Goal: Task Accomplishment & Management: Use online tool/utility

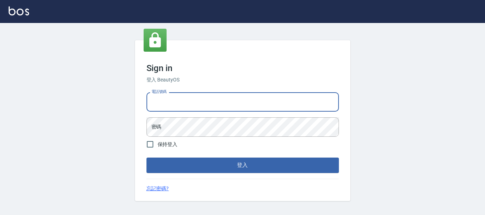
click at [187, 104] on input "電話號碼" at bounding box center [242, 101] width 192 height 19
type input "82951313"
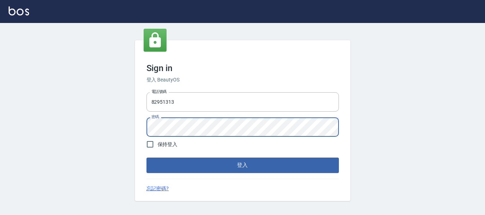
click at [146, 158] on button "登入" at bounding box center [242, 165] width 192 height 15
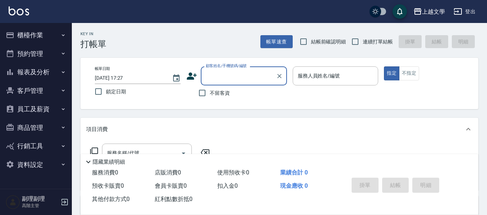
click at [23, 34] on button "櫃檯作業" at bounding box center [36, 35] width 66 height 19
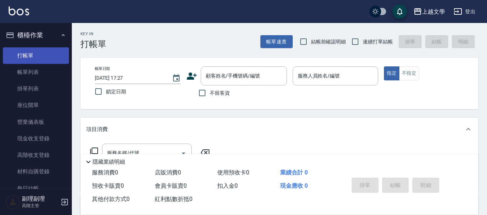
click at [49, 61] on link "打帳單" at bounding box center [36, 55] width 66 height 17
click at [203, 92] on input "不留客資" at bounding box center [201, 92] width 15 height 15
checkbox input "true"
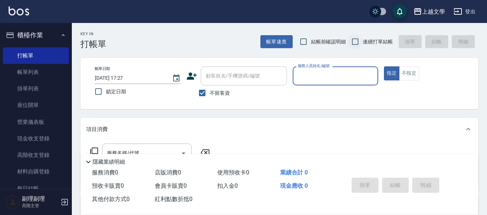
click at [356, 43] on input "連續打單結帳" at bounding box center [354, 41] width 15 height 15
checkbox input "true"
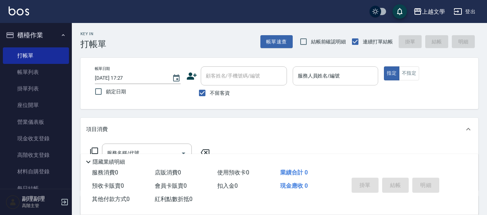
click at [335, 77] on input "服務人員姓名/編號" at bounding box center [335, 76] width 79 height 13
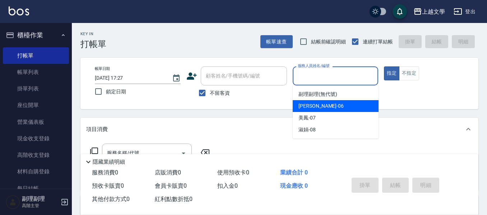
click at [325, 108] on div "佳珍 -06" at bounding box center [335, 106] width 86 height 12
type input "佳珍-06"
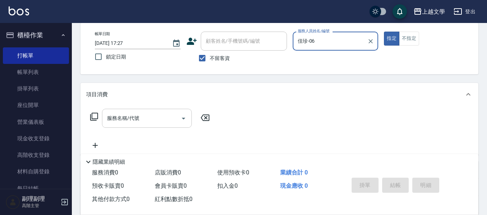
scroll to position [36, 0]
click at [134, 120] on input "服務名稱/代號" at bounding box center [141, 117] width 72 height 13
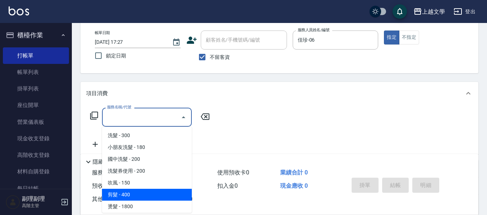
click at [130, 194] on span "剪髮 - 400" at bounding box center [147, 195] width 90 height 12
type input "剪髮(200)"
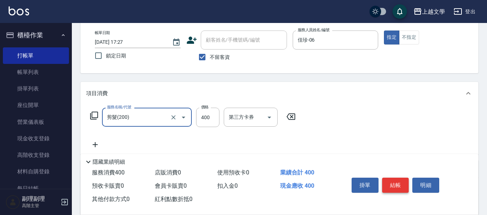
click at [396, 182] on button "結帳" at bounding box center [395, 185] width 27 height 15
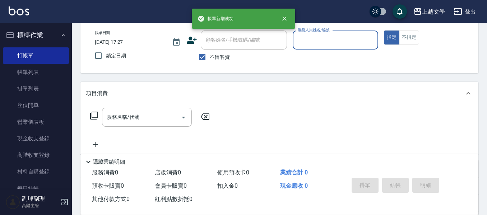
click at [339, 42] on input "服務人員姓名/編號" at bounding box center [335, 40] width 79 height 13
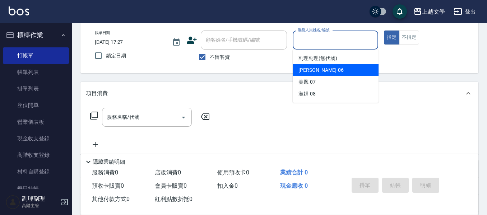
click at [339, 68] on div "佳珍 -06" at bounding box center [335, 70] width 86 height 12
type input "佳珍-06"
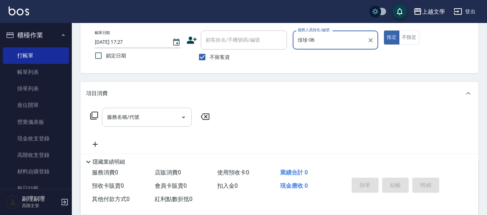
click at [138, 119] on input "服務名稱/代號" at bounding box center [141, 117] width 72 height 13
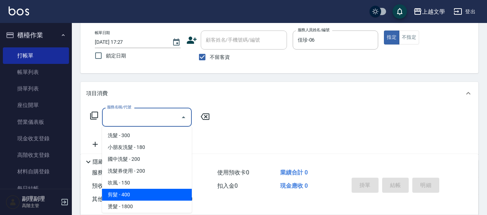
drag, startPoint x: 135, startPoint y: 194, endPoint x: 148, endPoint y: 195, distance: 12.6
click at [135, 194] on span "剪髮 - 400" at bounding box center [147, 195] width 90 height 12
type input "剪髮(200)"
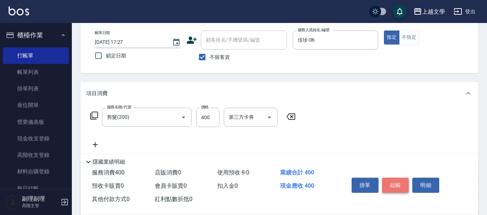
click at [389, 178] on button "結帳" at bounding box center [395, 185] width 27 height 15
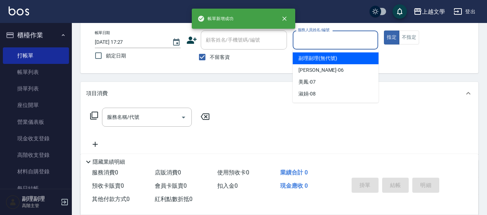
click at [323, 42] on input "服務人員姓名/編號" at bounding box center [335, 40] width 79 height 13
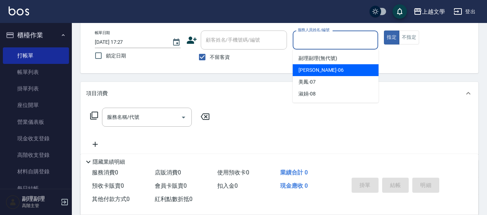
click at [326, 72] on div "佳珍 -06" at bounding box center [335, 70] width 86 height 12
type input "佳珍-06"
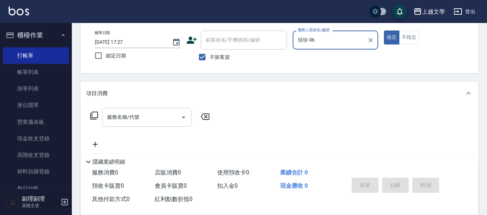
click at [153, 115] on input "服務名稱/代號" at bounding box center [141, 117] width 72 height 13
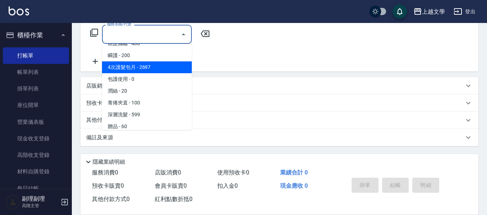
scroll to position [216, 0]
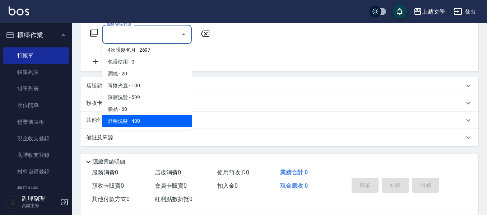
click at [158, 121] on span "舒暢洗髮 - 400" at bounding box center [147, 121] width 90 height 12
type input "舒暢洗髮(10333)"
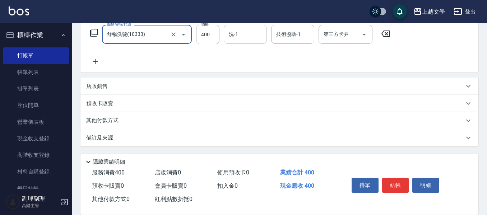
click at [249, 41] on div "洗-1" at bounding box center [245, 34] width 43 height 19
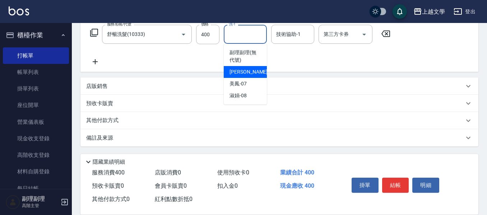
click at [250, 75] on div "佳珍 -06" at bounding box center [245, 72] width 43 height 12
type input "佳珍-06"
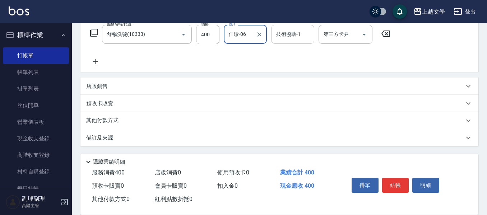
click at [285, 33] on input "技術協助-1" at bounding box center [292, 34] width 37 height 13
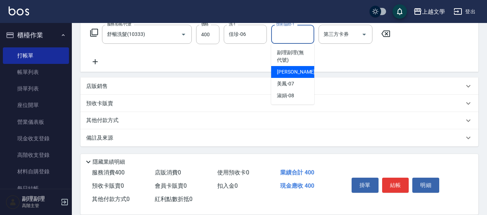
click at [286, 75] on span "佳珍 -06" at bounding box center [299, 72] width 45 height 8
type input "佳珍-06"
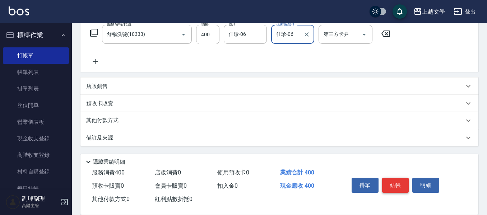
click at [397, 180] on button "結帳" at bounding box center [395, 185] width 27 height 15
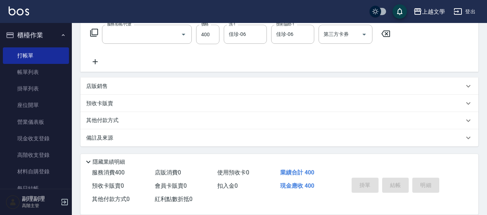
scroll to position [0, 0]
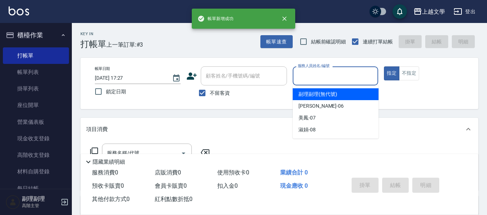
drag, startPoint x: 325, startPoint y: 74, endPoint x: 316, endPoint y: 96, distance: 24.1
click at [326, 75] on input "服務人員姓名/編號" at bounding box center [335, 76] width 79 height 13
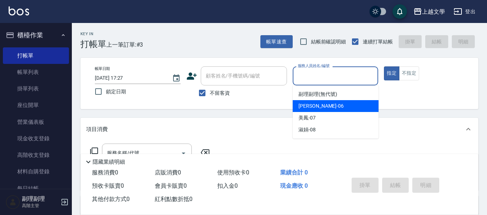
click at [315, 110] on div "佳珍 -06" at bounding box center [335, 106] width 86 height 12
type input "佳珍-06"
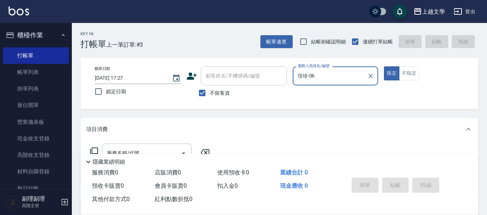
click at [145, 143] on div "服務名稱/代號 服務名稱/代號" at bounding box center [279, 166] width 398 height 50
click at [145, 145] on div "服務名稱/代號" at bounding box center [147, 153] width 90 height 19
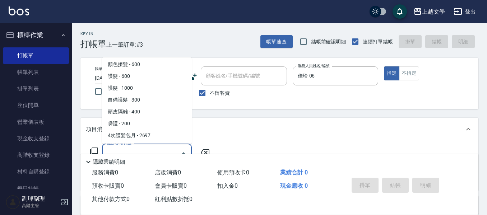
scroll to position [216, 0]
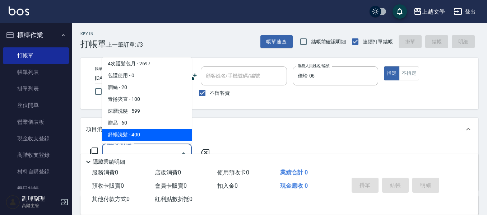
drag, startPoint x: 147, startPoint y: 134, endPoint x: 185, endPoint y: 128, distance: 38.8
click at [147, 135] on span "舒暢洗髮 - 400" at bounding box center [147, 135] width 90 height 12
type input "舒暢洗髮(10333)"
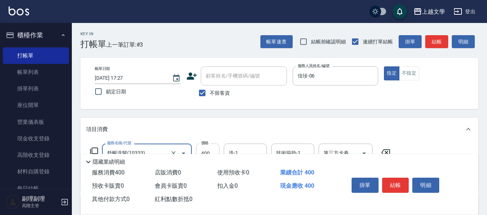
click at [209, 146] on input "400" at bounding box center [207, 153] width 23 height 19
click at [240, 150] on input "洗-1" at bounding box center [245, 153] width 37 height 13
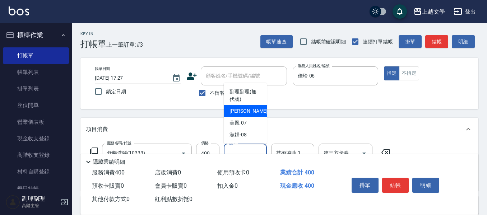
drag, startPoint x: 248, startPoint y: 117, endPoint x: 256, endPoint y: 121, distance: 9.3
click at [249, 117] on div "佳珍 -06" at bounding box center [245, 111] width 43 height 12
type input "佳珍-06"
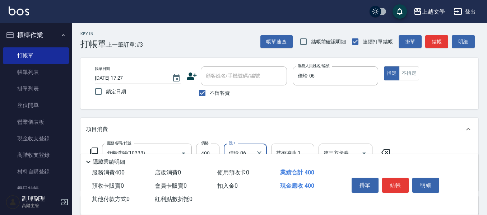
click at [282, 145] on div "技術協助-1" at bounding box center [292, 153] width 43 height 19
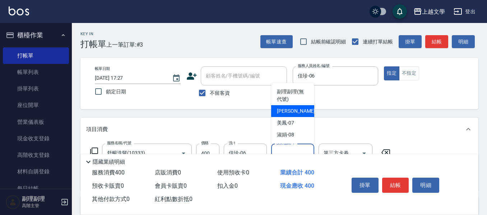
click at [286, 112] on span "佳珍 -06" at bounding box center [299, 111] width 45 height 8
type input "佳珍-06"
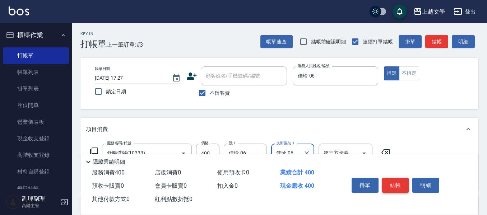
click at [403, 188] on button "結帳" at bounding box center [395, 185] width 27 height 15
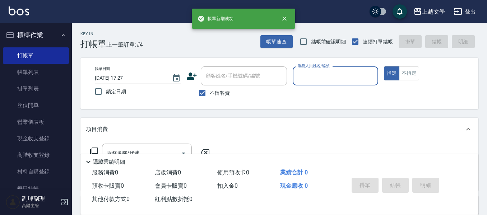
click at [342, 76] on input "服務人員姓名/編號" at bounding box center [335, 76] width 79 height 13
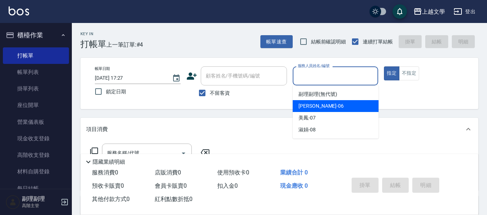
click at [335, 105] on div "佳珍 -06" at bounding box center [335, 106] width 86 height 12
type input "佳珍-06"
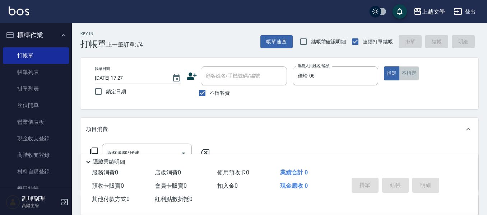
click at [400, 77] on button "不指定" at bounding box center [409, 73] width 20 height 14
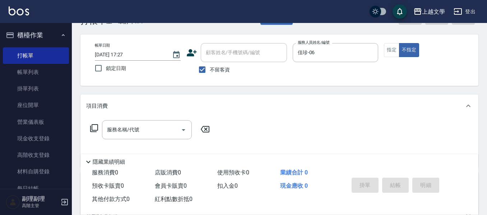
scroll to position [36, 0]
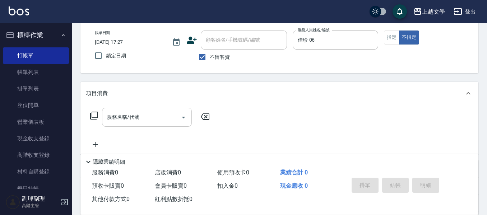
click at [130, 117] on input "服務名稱/代號" at bounding box center [141, 117] width 72 height 13
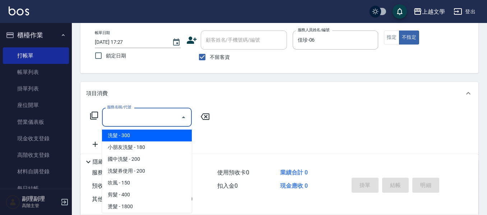
drag, startPoint x: 135, startPoint y: 135, endPoint x: 180, endPoint y: 144, distance: 46.1
click at [136, 136] on span "洗髮 - 300" at bounding box center [147, 136] width 90 height 12
type input "洗髮(100)"
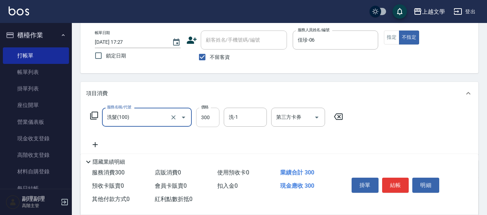
click at [205, 120] on input "300" at bounding box center [207, 117] width 23 height 19
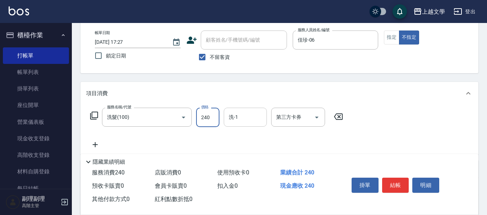
type input "240"
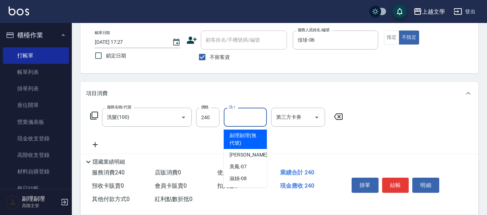
click at [252, 117] on input "洗-1" at bounding box center [245, 117] width 37 height 13
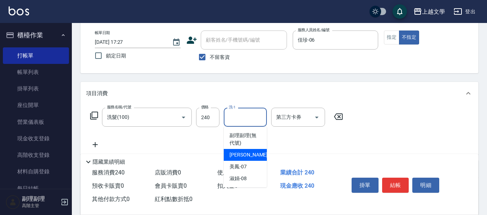
click at [232, 154] on span "佳珍 -06" at bounding box center [251, 155] width 45 height 8
type input "佳珍-06"
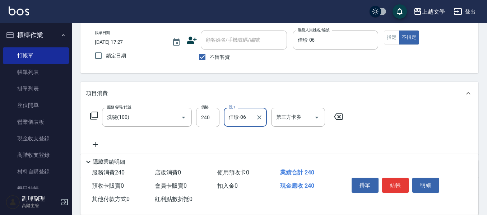
click at [96, 144] on icon at bounding box center [95, 144] width 18 height 9
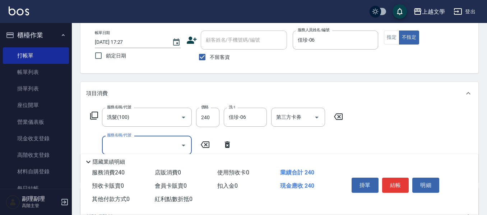
click at [116, 146] on input "服務名稱/代號" at bounding box center [141, 145] width 72 height 13
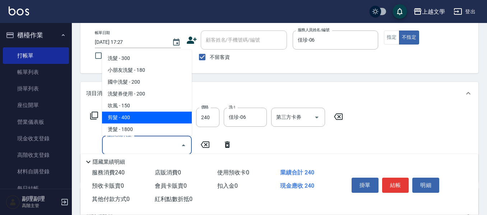
drag, startPoint x: 127, startPoint y: 118, endPoint x: 174, endPoint y: 135, distance: 50.0
click at [127, 119] on span "剪髮 - 400" at bounding box center [147, 118] width 90 height 12
type input "剪髮(200)"
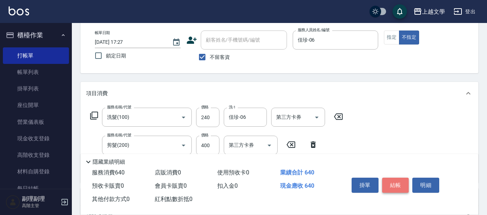
click at [404, 187] on button "結帳" at bounding box center [395, 185] width 27 height 15
type input "[DATE] 17:28"
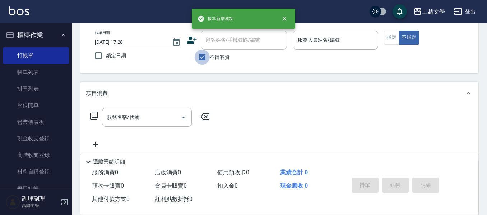
click at [199, 57] on input "不留客資" at bounding box center [201, 57] width 15 height 15
checkbox input "false"
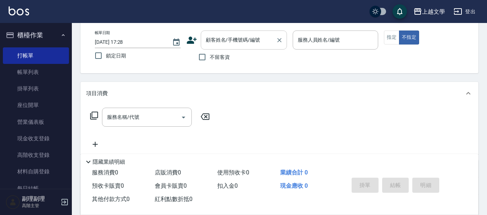
click at [223, 41] on input "顧客姓名/手機號碼/編號" at bounding box center [238, 40] width 69 height 13
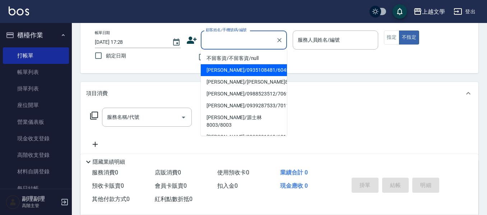
click at [232, 72] on li "[PERSON_NAME]/0935108481/6045" at bounding box center [244, 70] width 86 height 12
type input "[PERSON_NAME]/0935108481/6045"
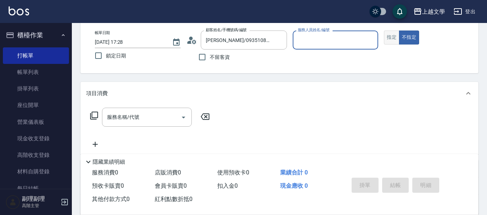
click at [389, 34] on button "指定" at bounding box center [391, 37] width 15 height 14
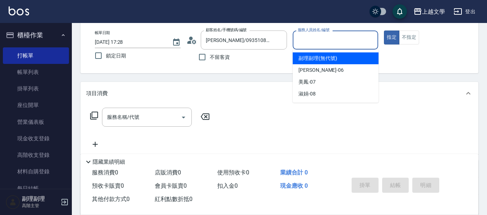
click at [346, 37] on input "服務人員姓名/編號" at bounding box center [335, 40] width 79 height 13
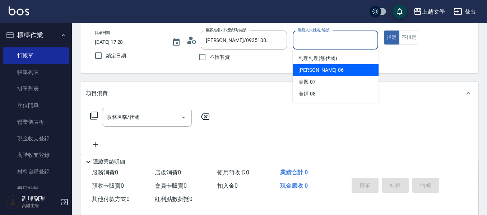
click at [330, 72] on div "佳珍 -06" at bounding box center [335, 70] width 86 height 12
type input "佳珍-06"
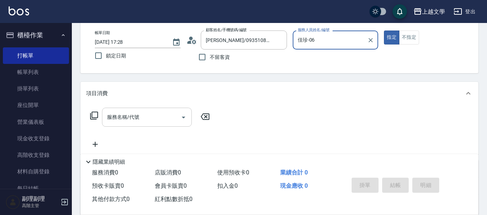
click at [144, 115] on input "服務名稱/代號" at bounding box center [141, 117] width 72 height 13
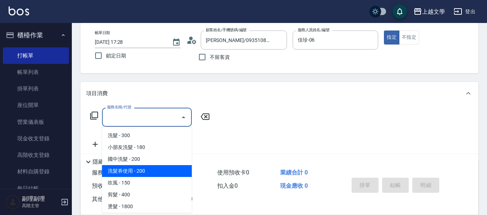
drag, startPoint x: 132, startPoint y: 174, endPoint x: 142, endPoint y: 170, distance: 11.0
click at [133, 173] on span "洗髮券使用 - 200" at bounding box center [147, 171] width 90 height 12
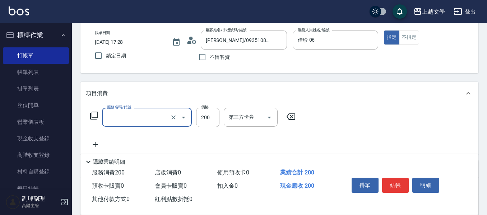
type input "洗髮券使用(105)"
click at [206, 117] on input "200" at bounding box center [207, 117] width 23 height 19
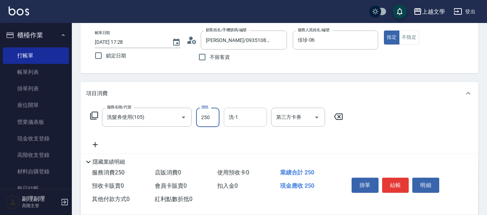
type input "250"
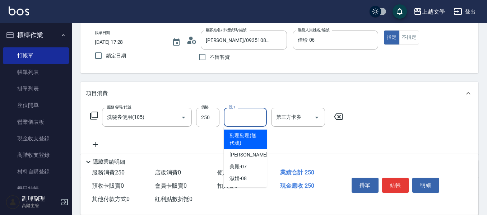
click at [239, 119] on input "洗-1" at bounding box center [245, 117] width 37 height 13
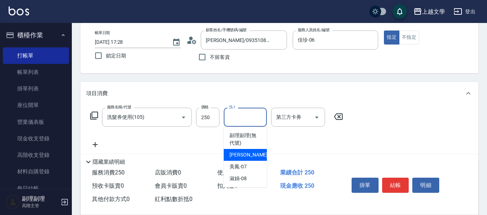
click at [242, 153] on span "佳珍 -06" at bounding box center [251, 155] width 45 height 8
type input "佳珍-06"
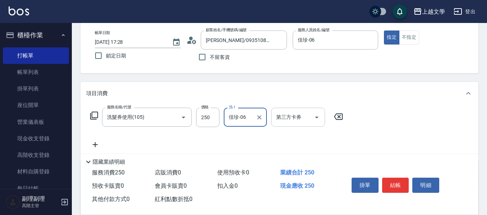
click at [320, 117] on icon "Open" at bounding box center [316, 117] width 9 height 9
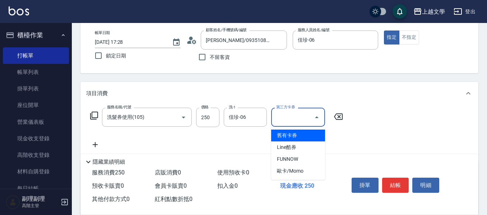
click at [294, 137] on span "舊有卡券" at bounding box center [298, 136] width 54 height 12
type input "舊有卡券"
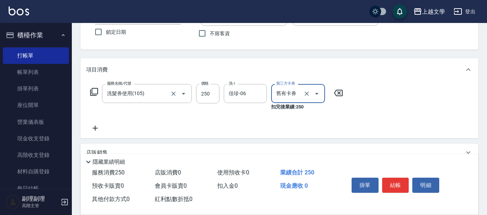
scroll to position [72, 0]
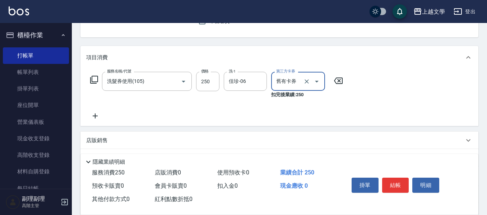
click at [91, 115] on icon at bounding box center [95, 116] width 18 height 9
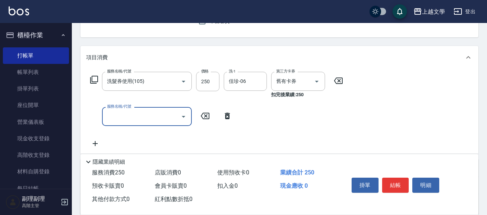
click at [118, 117] on input "服務名稱/代號" at bounding box center [141, 116] width 72 height 13
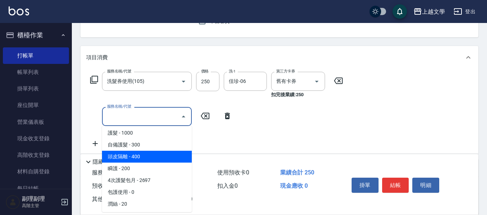
scroll to position [179, 0]
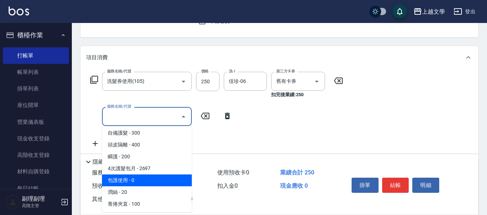
click at [148, 179] on span "包護使用 - 0" at bounding box center [147, 180] width 90 height 12
type input "包護使用(506)"
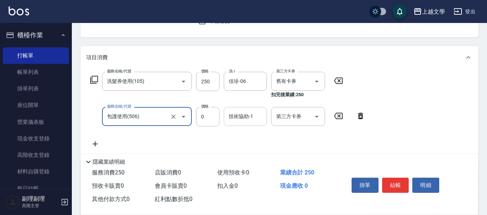
click at [260, 113] on input "技術協助-1" at bounding box center [245, 116] width 37 height 13
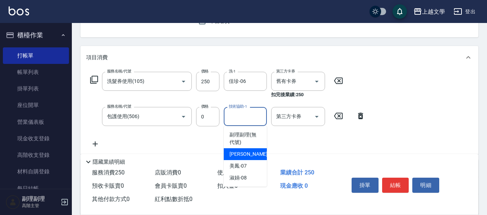
click at [254, 153] on div "佳珍 -06" at bounding box center [245, 154] width 43 height 12
type input "佳珍-06"
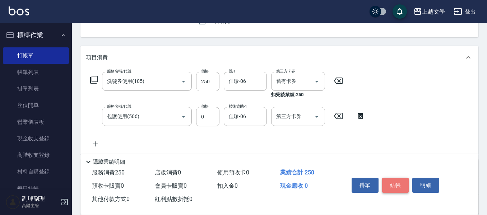
click at [387, 185] on button "結帳" at bounding box center [395, 185] width 27 height 15
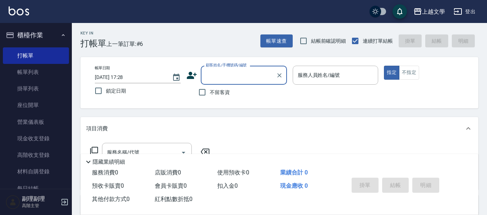
scroll to position [0, 0]
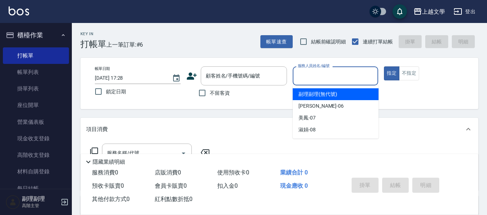
click at [330, 77] on input "服務人員姓名/編號" at bounding box center [335, 76] width 79 height 13
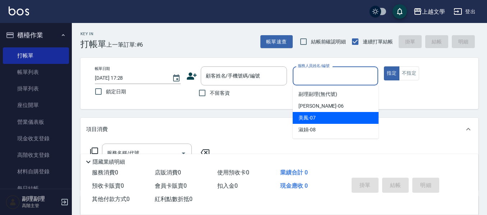
click at [331, 121] on div "美鳳 -07" at bounding box center [335, 118] width 86 height 12
type input "美鳳-07"
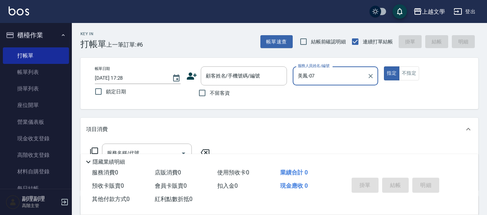
scroll to position [36, 0]
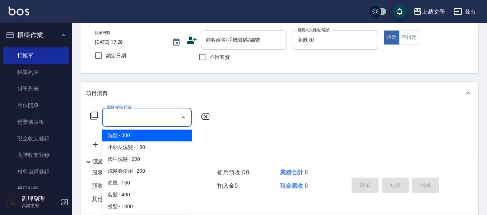
click at [140, 118] on input "服務名稱/代號" at bounding box center [141, 117] width 72 height 13
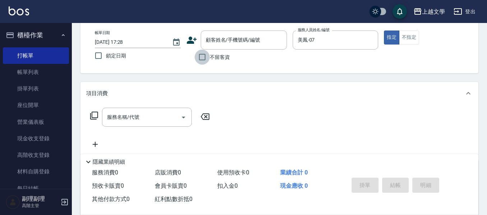
click at [205, 57] on input "不留客資" at bounding box center [201, 57] width 15 height 15
checkbox input "true"
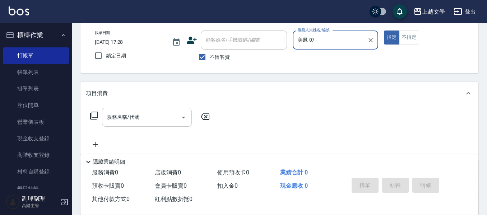
click at [155, 119] on input "服務名稱/代號" at bounding box center [141, 117] width 72 height 13
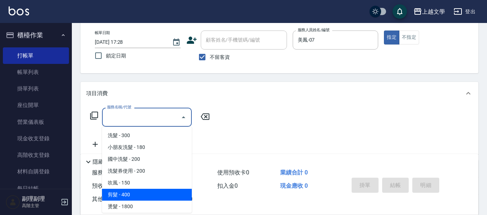
click at [150, 193] on span "剪髮 - 400" at bounding box center [147, 195] width 90 height 12
type input "剪髮(200)"
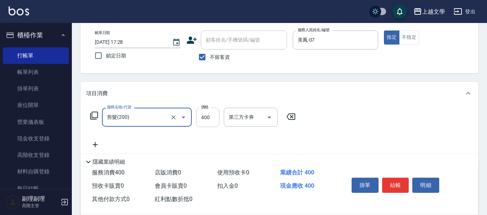
click at [217, 120] on input "400" at bounding box center [207, 117] width 23 height 19
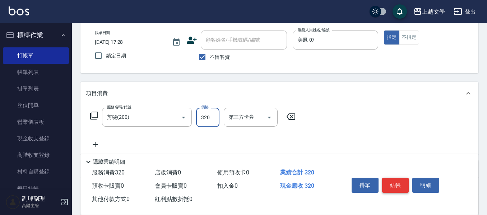
type input "320"
click at [398, 186] on button "結帳" at bounding box center [395, 185] width 27 height 15
type input "[DATE] 17:29"
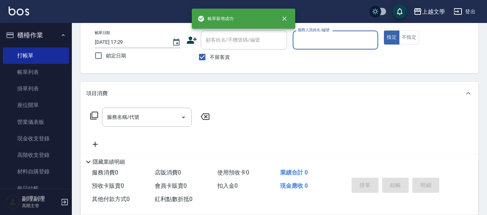
click at [326, 40] on input "服務人員姓名/編號" at bounding box center [335, 40] width 79 height 13
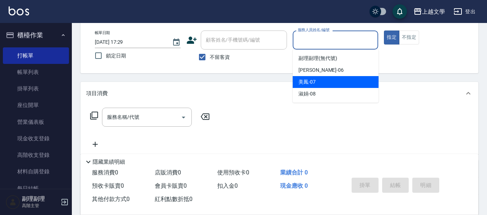
click at [318, 80] on div "美鳳 -07" at bounding box center [335, 82] width 86 height 12
type input "美鳳-07"
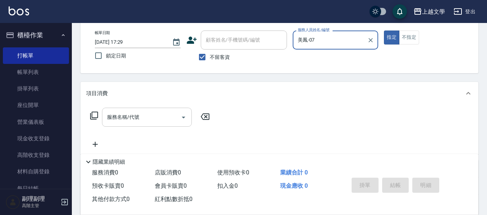
click at [168, 114] on input "服務名稱/代號" at bounding box center [141, 117] width 72 height 13
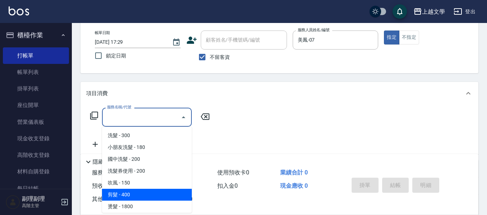
drag, startPoint x: 136, startPoint y: 192, endPoint x: 202, endPoint y: 192, distance: 66.4
click at [137, 192] on span "剪髮 - 400" at bounding box center [147, 195] width 90 height 12
type input "剪髮(200)"
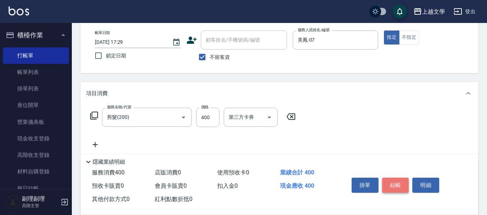
click at [390, 183] on button "結帳" at bounding box center [395, 185] width 27 height 15
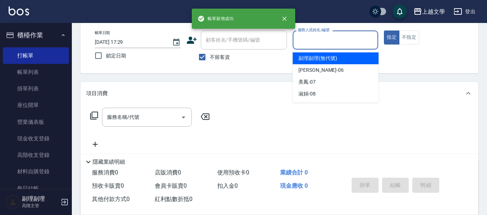
click at [333, 41] on input "服務人員姓名/編號" at bounding box center [335, 40] width 79 height 13
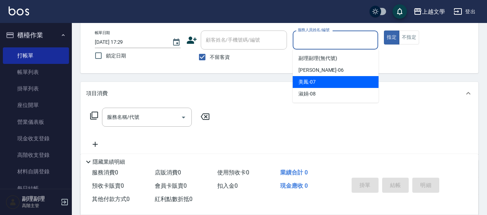
drag, startPoint x: 328, startPoint y: 79, endPoint x: 306, endPoint y: 84, distance: 21.7
click at [327, 80] on div "美鳳 -07" at bounding box center [335, 82] width 86 height 12
type input "美鳳-07"
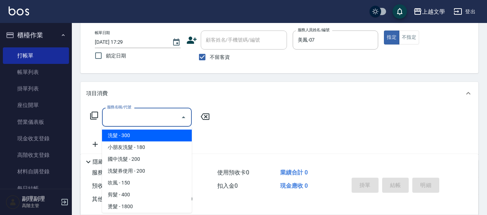
drag, startPoint x: 160, startPoint y: 116, endPoint x: 156, endPoint y: 123, distance: 7.4
click at [159, 117] on input "服務名稱/代號" at bounding box center [141, 117] width 72 height 13
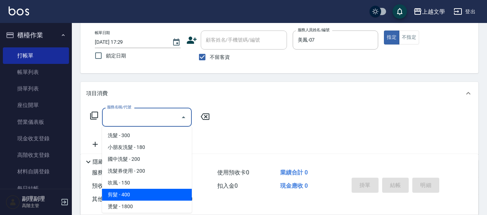
drag, startPoint x: 135, startPoint y: 191, endPoint x: 145, endPoint y: 188, distance: 10.8
click at [135, 190] on span "剪髮 - 400" at bounding box center [147, 195] width 90 height 12
type input "剪髮(200)"
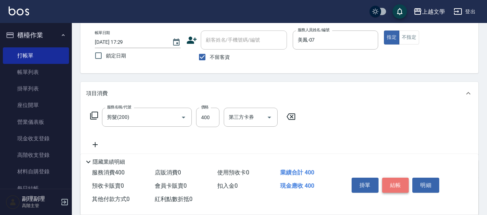
click at [390, 183] on button "結帳" at bounding box center [395, 185] width 27 height 15
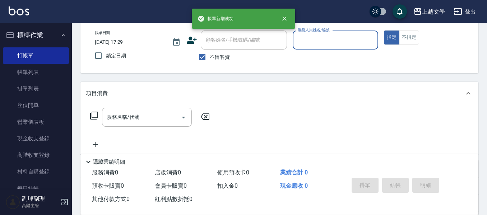
click at [334, 39] on input "服務人員姓名/編號" at bounding box center [335, 40] width 79 height 13
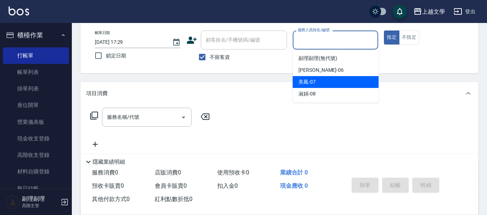
click at [323, 80] on div "美鳳 -07" at bounding box center [335, 82] width 86 height 12
type input "美鳳-07"
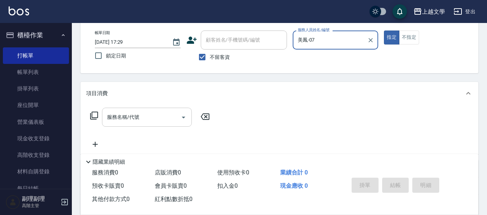
click at [147, 122] on input "服務名稱/代號" at bounding box center [141, 117] width 72 height 13
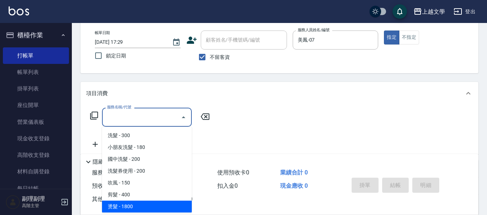
click at [134, 203] on span "燙髮 - 1800" at bounding box center [147, 207] width 90 height 12
type input "燙髮(300)"
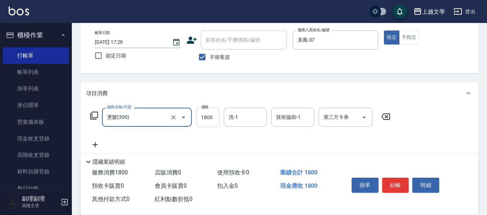
click at [211, 120] on input "1800" at bounding box center [207, 117] width 23 height 19
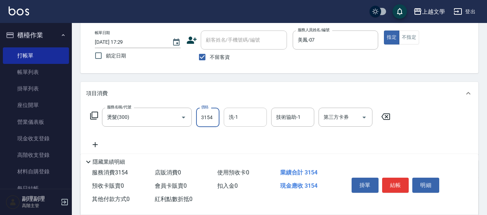
scroll to position [0, 0]
click at [208, 118] on input "315" at bounding box center [207, 117] width 23 height 19
type input "3150"
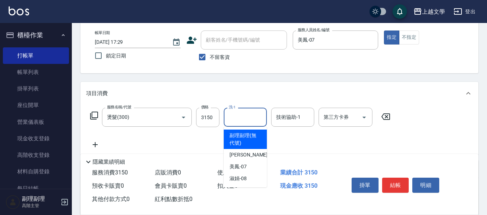
drag, startPoint x: 239, startPoint y: 120, endPoint x: 241, endPoint y: 125, distance: 5.3
click at [239, 119] on input "洗-1" at bounding box center [245, 117] width 37 height 13
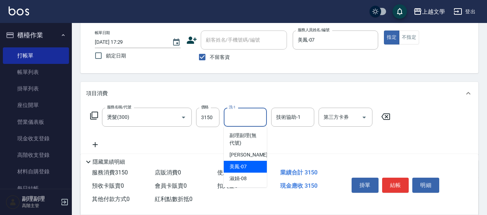
click at [245, 166] on span "美鳳 -07" at bounding box center [237, 167] width 17 height 8
type input "美鳳-07"
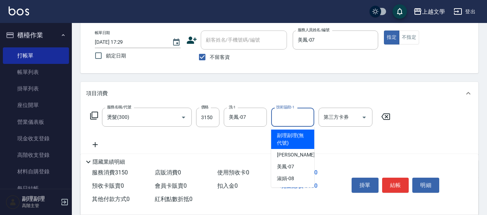
click at [291, 113] on input "技術協助-1" at bounding box center [292, 117] width 37 height 13
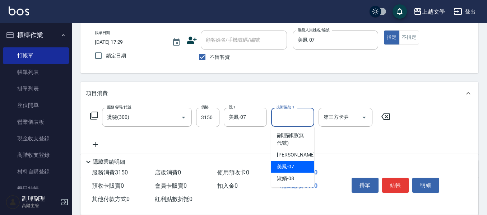
click at [282, 170] on div "美鳳 -07" at bounding box center [292, 167] width 43 height 12
type input "美鳳-07"
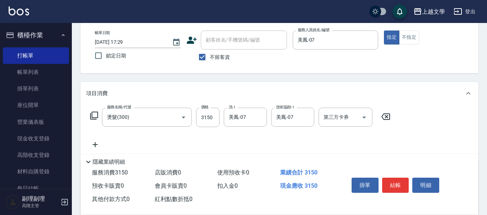
click at [98, 145] on icon at bounding box center [95, 144] width 5 height 5
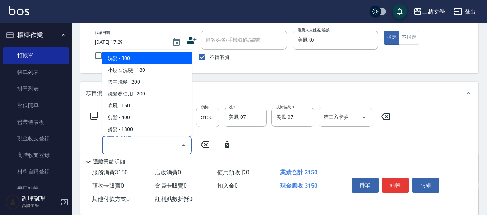
click at [112, 144] on input "服務名稱/代號" at bounding box center [141, 145] width 72 height 13
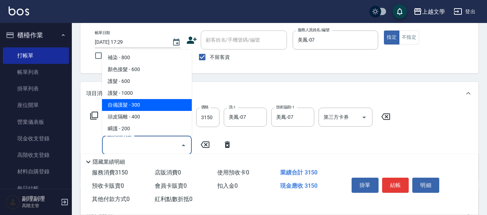
scroll to position [144, 0]
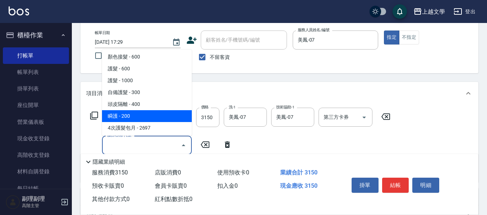
click at [137, 116] on span "瞬護 - 200" at bounding box center [147, 116] width 90 height 12
type input "瞬護(504)"
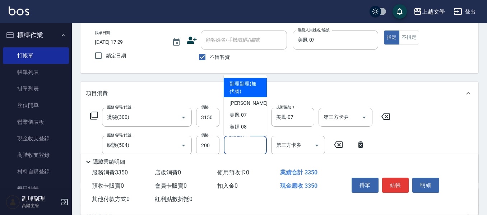
click at [247, 147] on input "技術協助-1" at bounding box center [245, 145] width 37 height 13
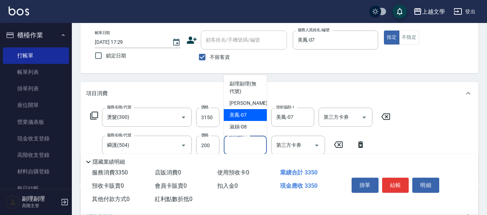
click at [248, 118] on div "美鳳 -07" at bounding box center [245, 115] width 43 height 12
type input "美鳳-07"
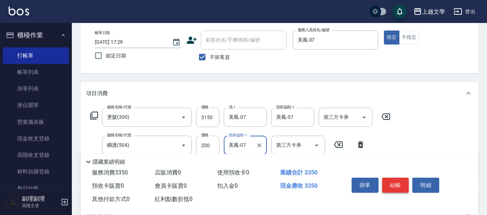
click at [404, 185] on button "結帳" at bounding box center [395, 185] width 27 height 15
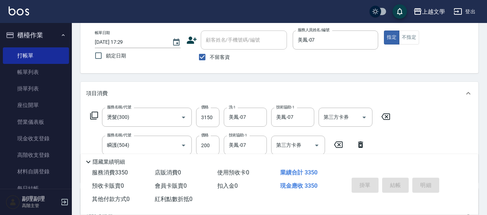
type input "[DATE] 17:30"
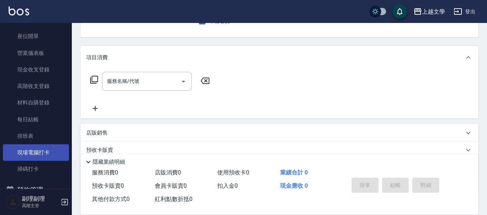
scroll to position [72, 0]
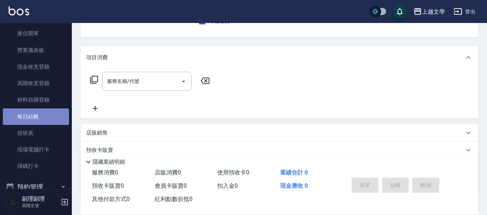
click at [47, 119] on link "每日結帳" at bounding box center [36, 116] width 66 height 17
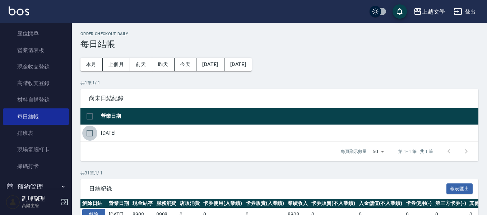
click at [91, 133] on input "checkbox" at bounding box center [89, 133] width 15 height 15
checkbox input "true"
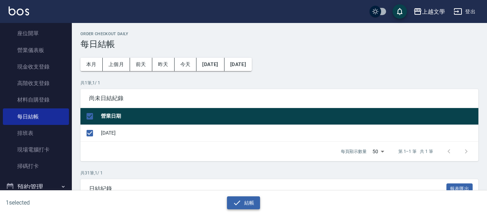
click at [238, 205] on icon "button" at bounding box center [236, 202] width 9 height 9
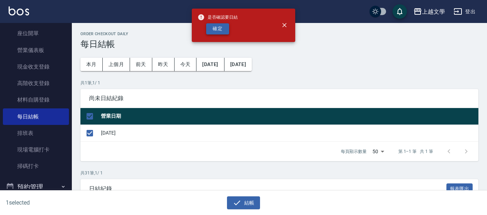
click at [213, 28] on button "確定" at bounding box center [217, 28] width 23 height 11
checkbox input "false"
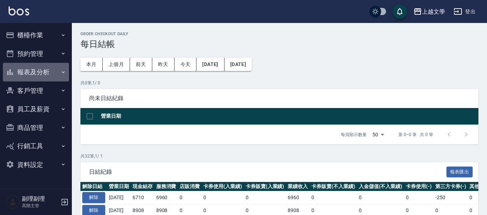
click at [37, 76] on button "報表及分析" at bounding box center [36, 72] width 66 height 19
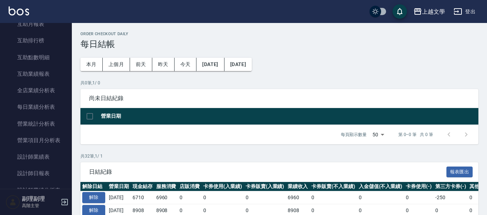
scroll to position [179, 0]
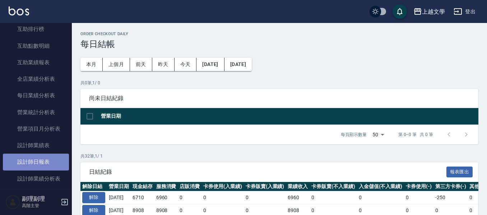
drag, startPoint x: 46, startPoint y: 159, endPoint x: 51, endPoint y: 159, distance: 5.4
click at [46, 159] on link "設計師日報表" at bounding box center [36, 162] width 66 height 17
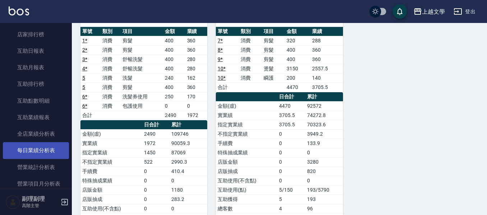
scroll to position [108, 0]
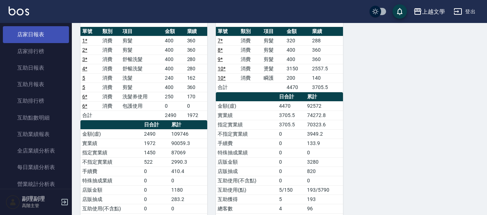
click at [30, 37] on link "店家日報表" at bounding box center [36, 34] width 66 height 17
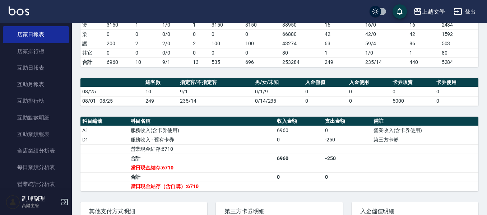
scroll to position [144, 0]
